Goal: Task Accomplishment & Management: Use online tool/utility

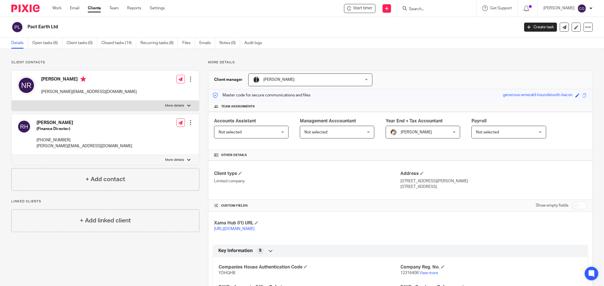
click at [427, 6] on form at bounding box center [438, 8] width 60 height 7
click at [425, 10] on input "Search" at bounding box center [433, 9] width 51 height 5
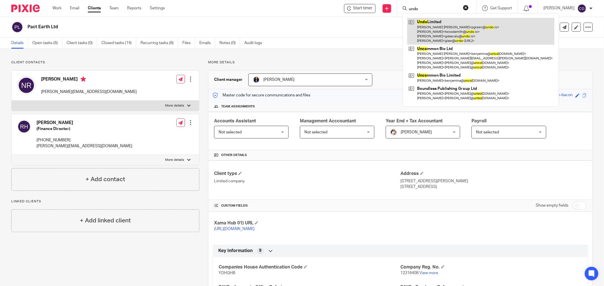
type input "undo"
click at [440, 33] on link at bounding box center [480, 31] width 147 height 27
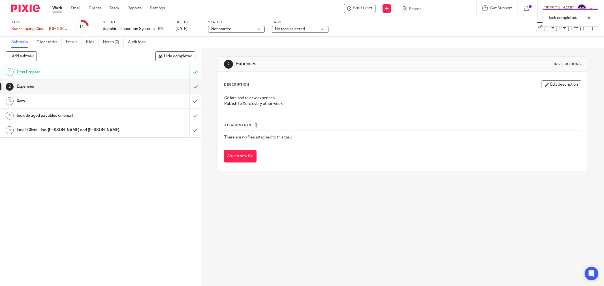
click at [369, 10] on div "Task completed." at bounding box center [450, 17] width 296 height 22
drag, startPoint x: 588, startPoint y: 15, endPoint x: 580, endPoint y: 14, distance: 8.6
click at [588, 15] on div at bounding box center [584, 17] width 15 height 7
click at [372, 6] on span "Start timer" at bounding box center [362, 8] width 19 height 6
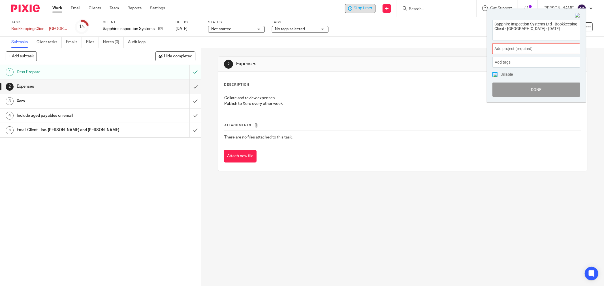
click at [525, 48] on span "Add project (required) :" at bounding box center [529, 49] width 71 height 6
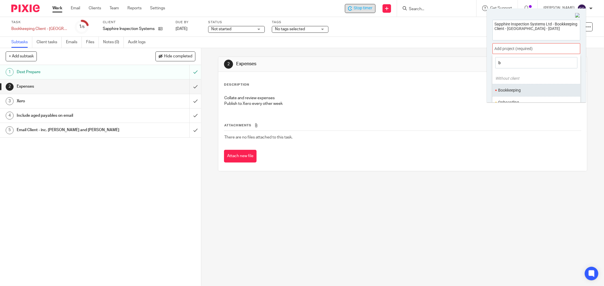
type input "b"
click at [513, 90] on li "Bookkeeping" at bounding box center [535, 90] width 74 height 6
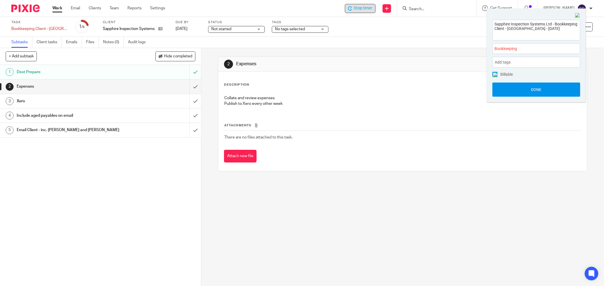
click at [540, 92] on button "Done" at bounding box center [536, 90] width 88 height 14
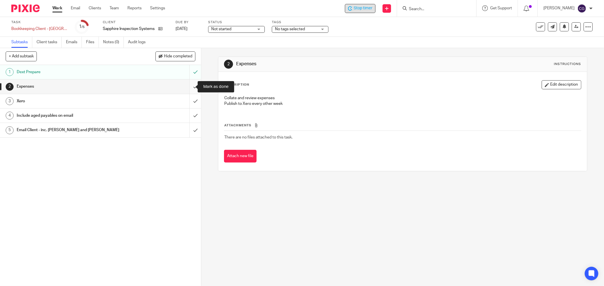
click at [187, 87] on input "submit" at bounding box center [100, 87] width 201 height 14
